Goal: Navigation & Orientation: Find specific page/section

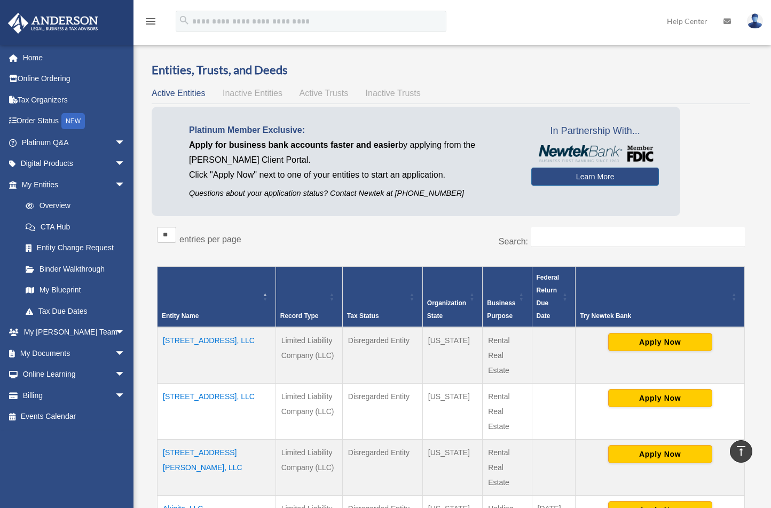
scroll to position [173, 0]
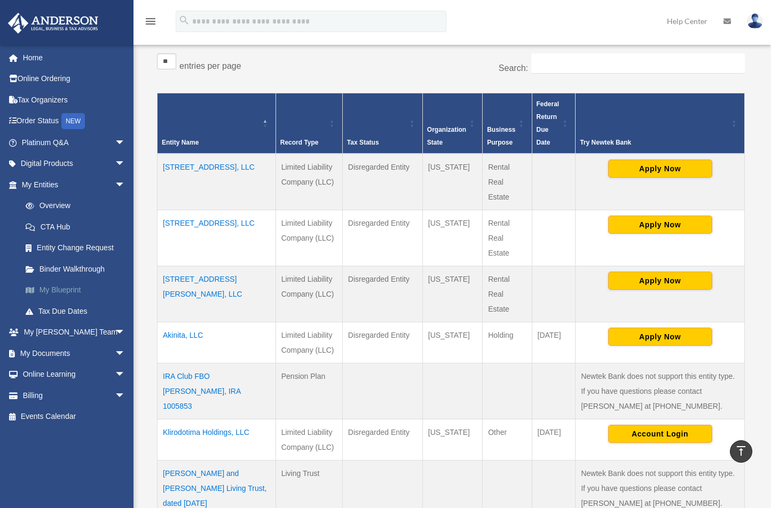
click at [69, 283] on link "My Blueprint" at bounding box center [78, 290] width 126 height 21
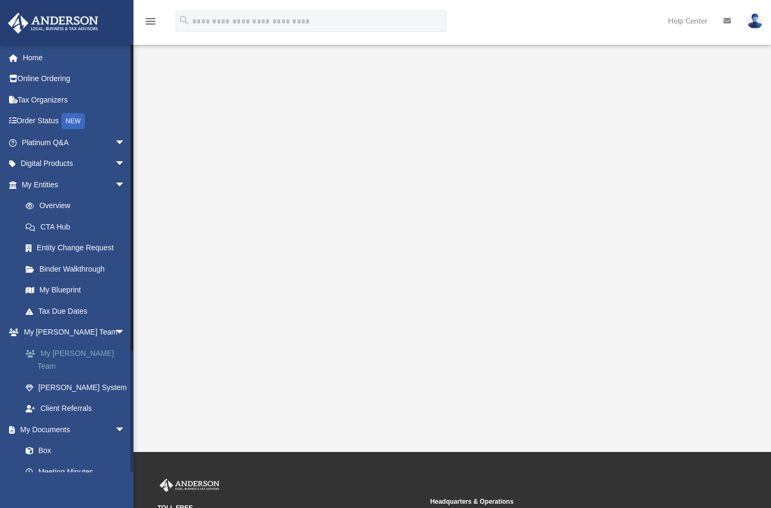
click at [81, 352] on link "My [PERSON_NAME] Team" at bounding box center [78, 360] width 126 height 34
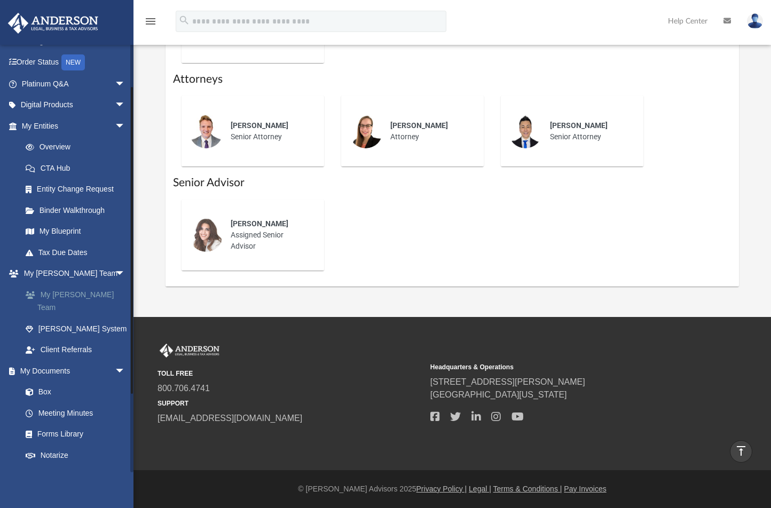
scroll to position [44, 0]
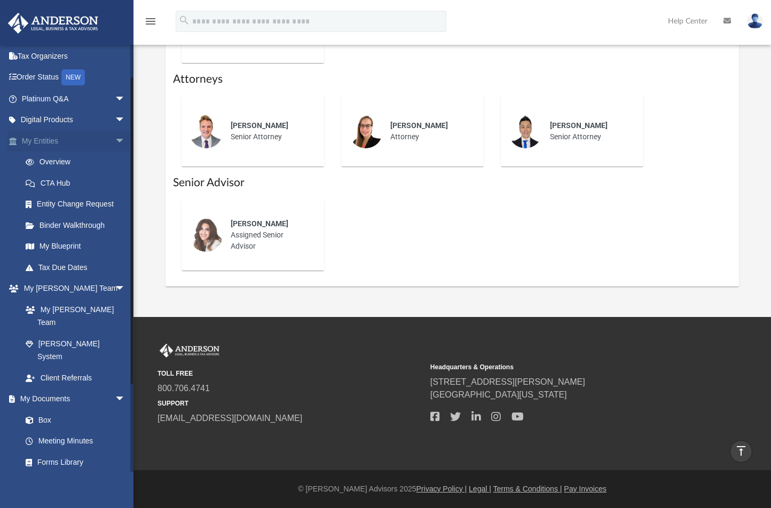
click at [115, 140] on span "arrow_drop_down" at bounding box center [125, 141] width 21 height 22
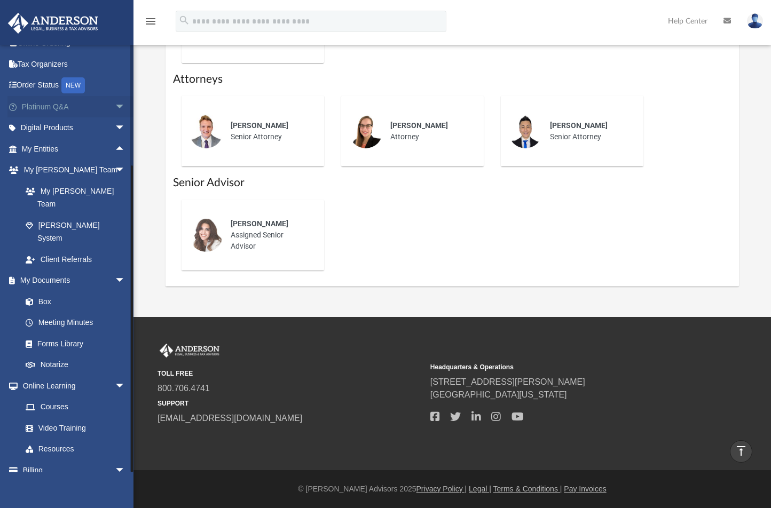
click at [115, 106] on span "arrow_drop_down" at bounding box center [125, 107] width 21 height 22
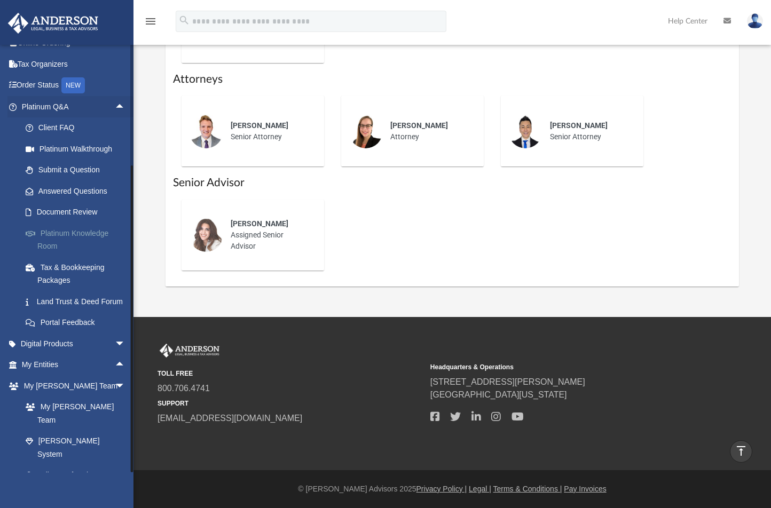
click at [80, 236] on link "Platinum Knowledge Room" at bounding box center [78, 240] width 126 height 34
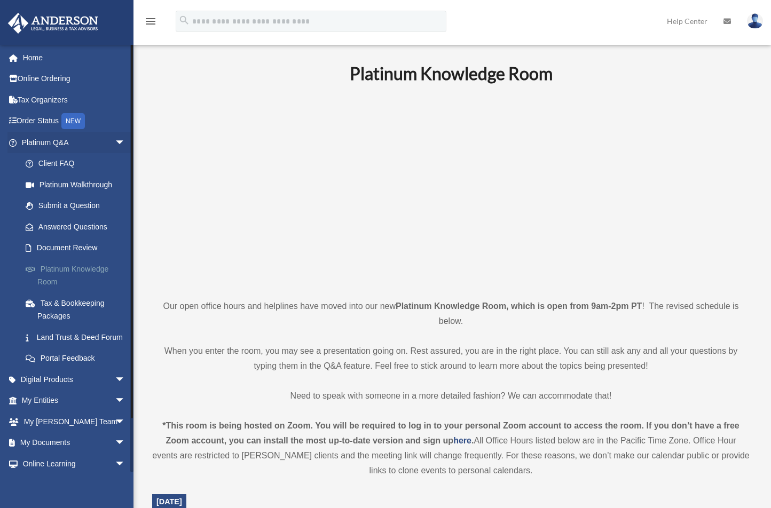
click at [84, 267] on link "Platinum Knowledge Room" at bounding box center [78, 275] width 126 height 34
click at [149, 26] on icon "menu" at bounding box center [150, 21] width 13 height 13
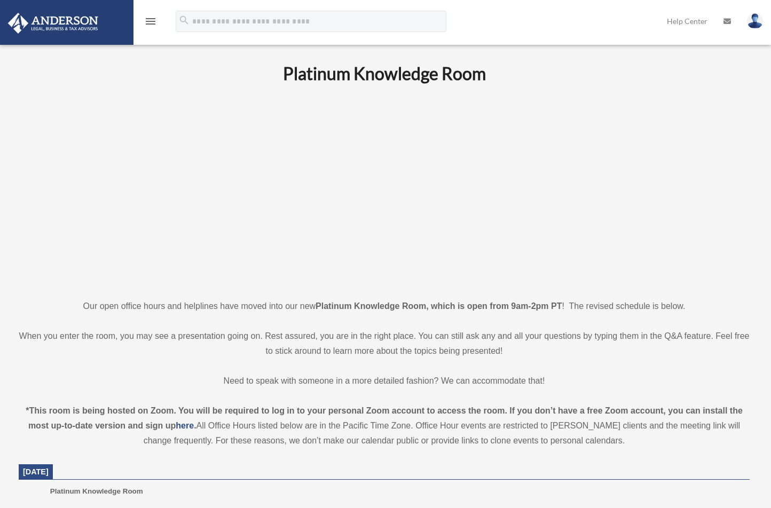
click at [149, 26] on icon "menu" at bounding box center [150, 21] width 13 height 13
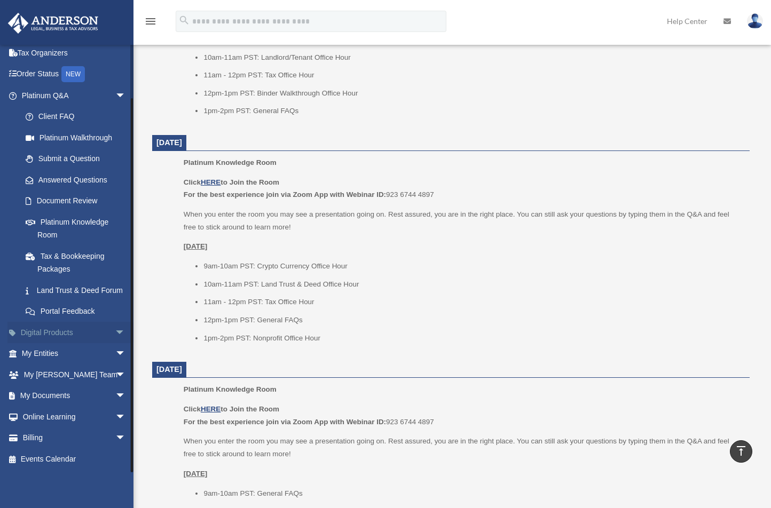
scroll to position [1144, 0]
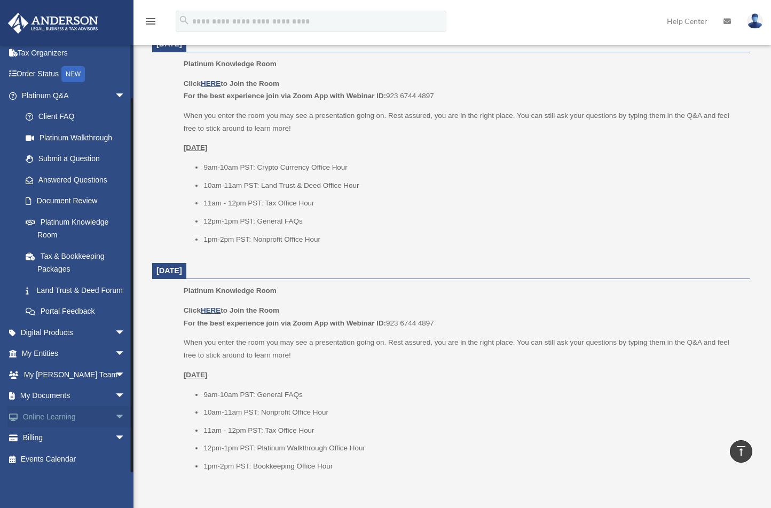
click at [115, 417] on span "arrow_drop_down" at bounding box center [125, 417] width 21 height 22
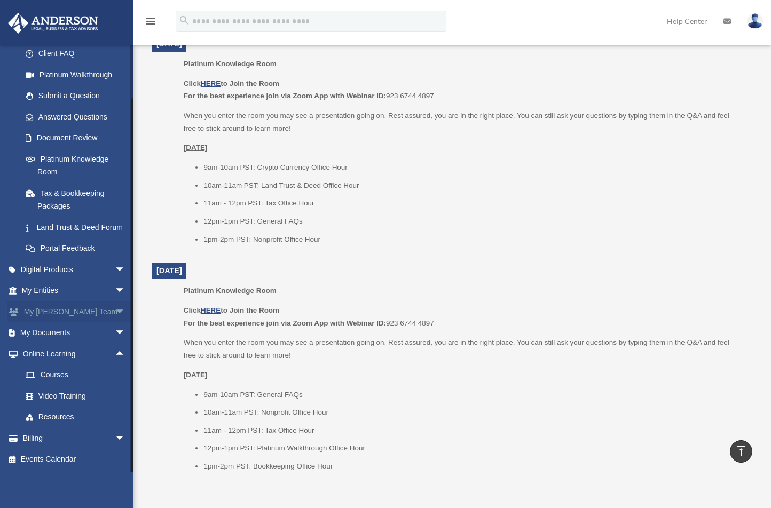
scroll to position [1227, 0]
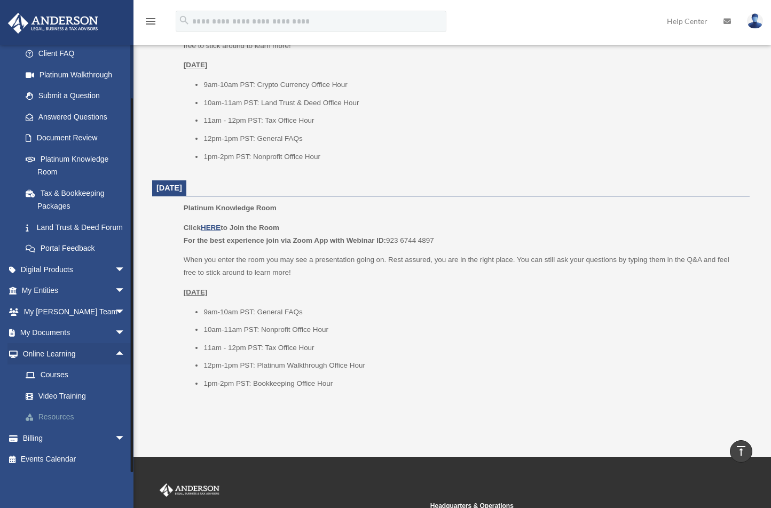
click at [64, 415] on link "Resources" at bounding box center [78, 417] width 126 height 21
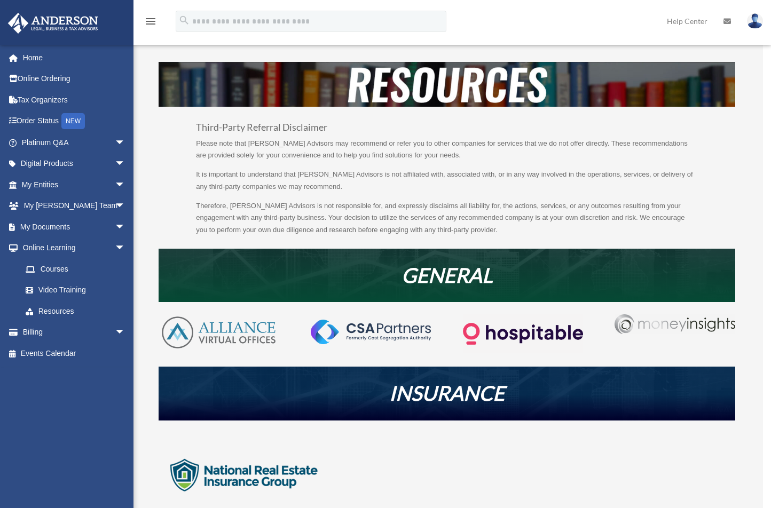
scroll to position [18, 0]
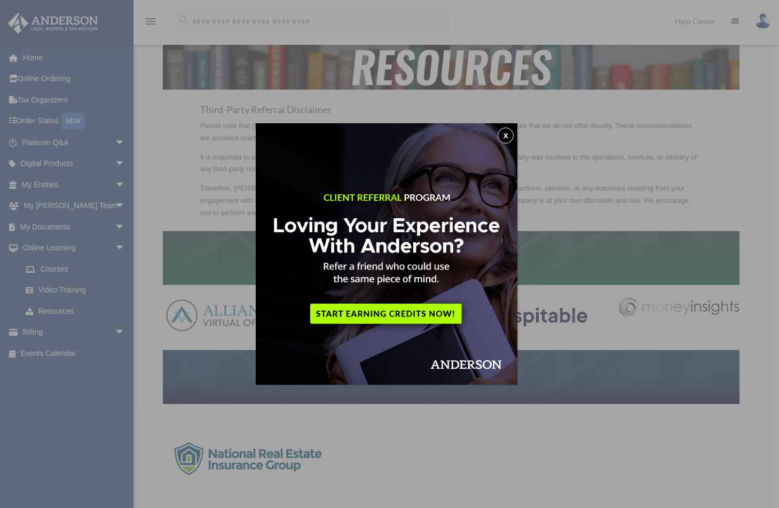
click at [504, 136] on button "x" at bounding box center [505, 136] width 16 height 16
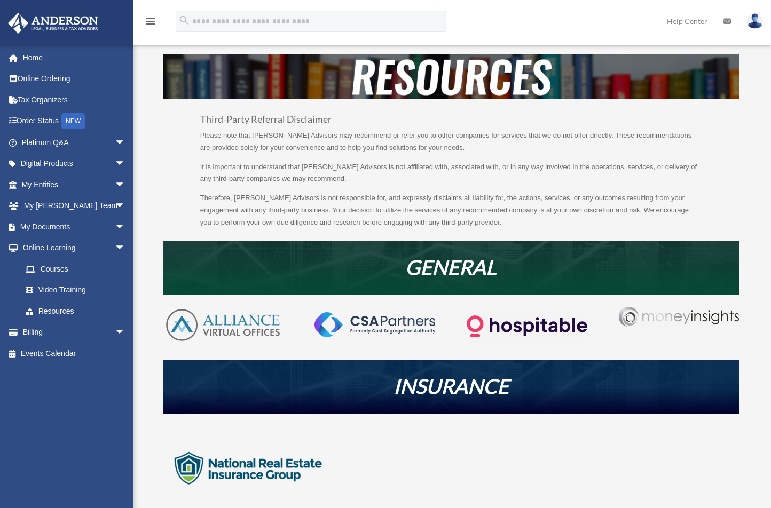
scroll to position [0, 0]
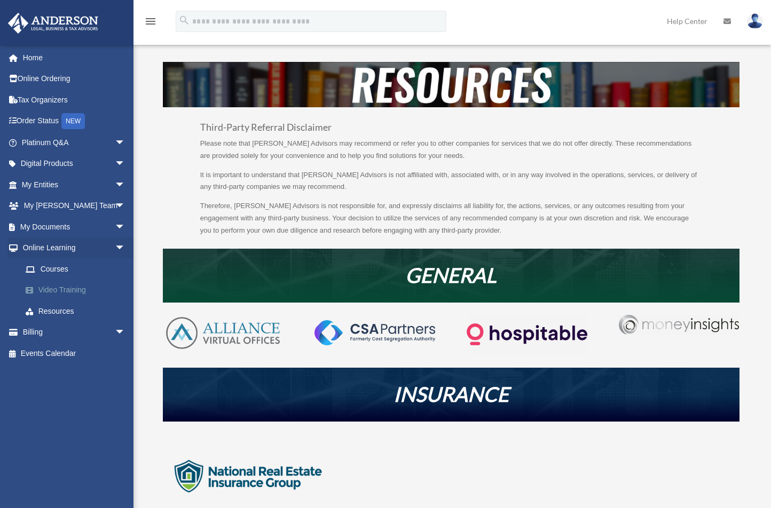
click at [70, 291] on link "Video Training" at bounding box center [78, 290] width 126 height 21
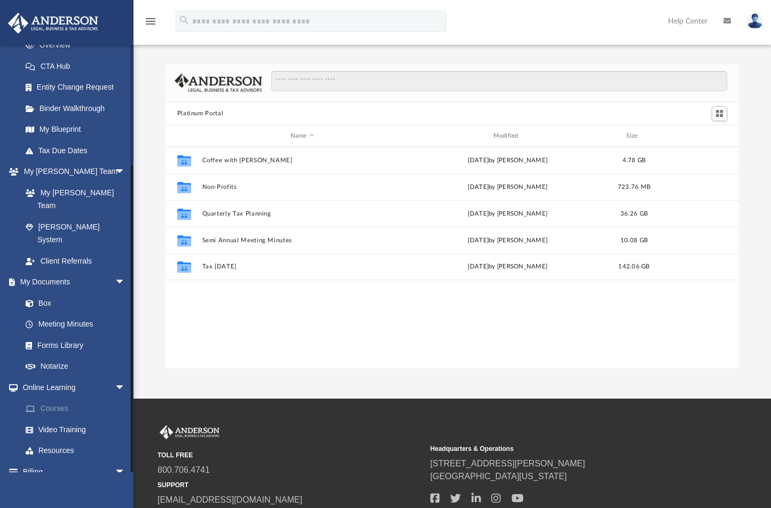
click at [62, 398] on link "Courses" at bounding box center [78, 408] width 126 height 21
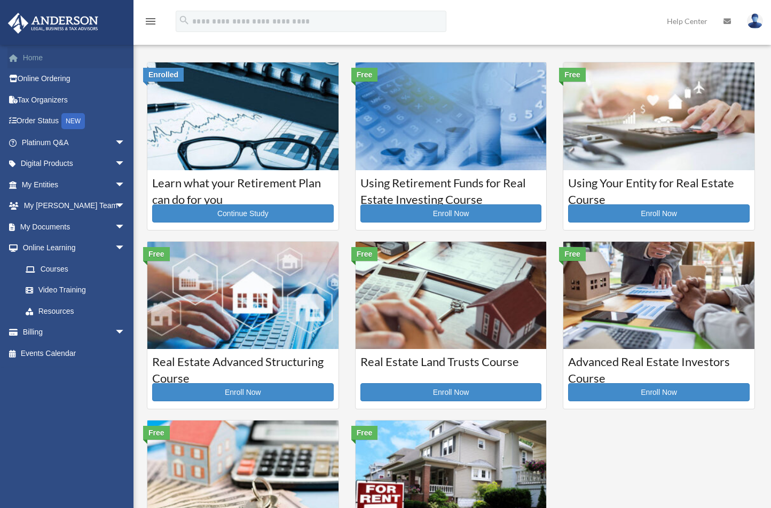
click at [36, 62] on link "Home" at bounding box center [74, 57] width 134 height 21
